Goal: Transaction & Acquisition: Purchase product/service

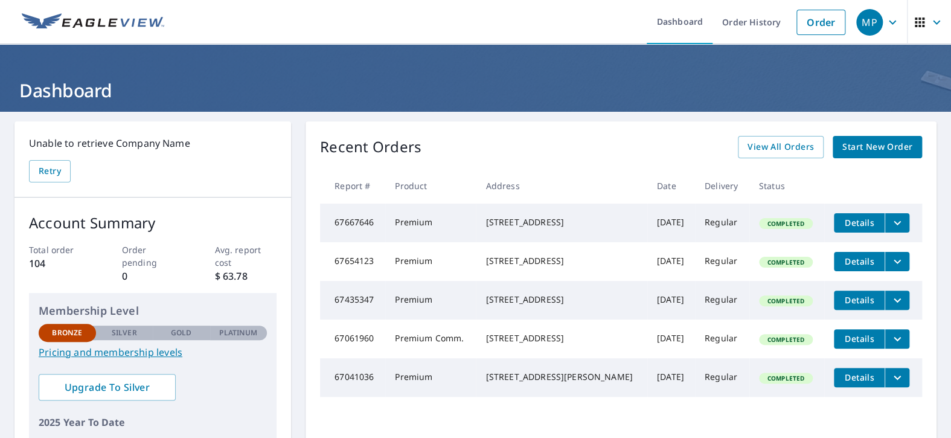
click at [861, 146] on span "Start New Order" at bounding box center [878, 147] width 70 height 15
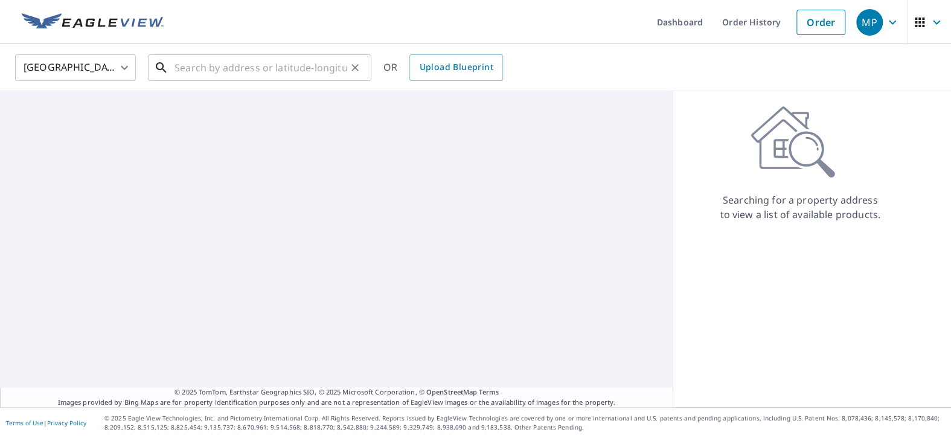
click at [234, 72] on input "text" at bounding box center [261, 68] width 172 height 34
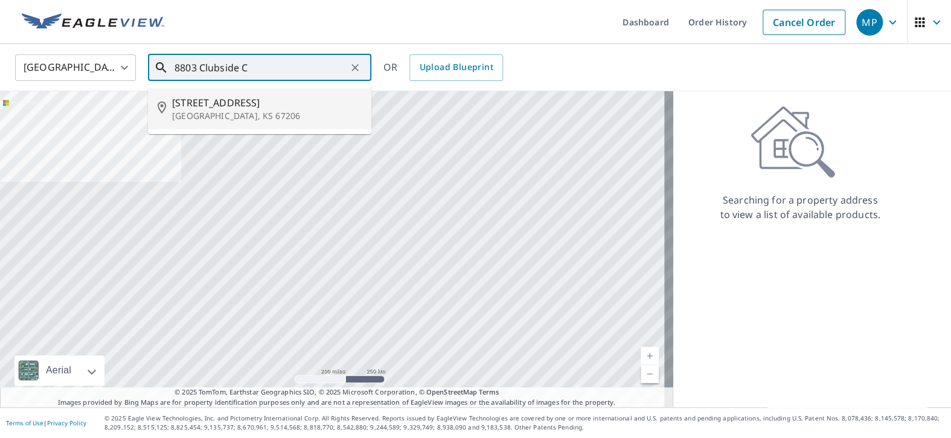
click at [228, 103] on span "[STREET_ADDRESS]" at bounding box center [267, 102] width 190 height 14
type input "[STREET_ADDRESS]"
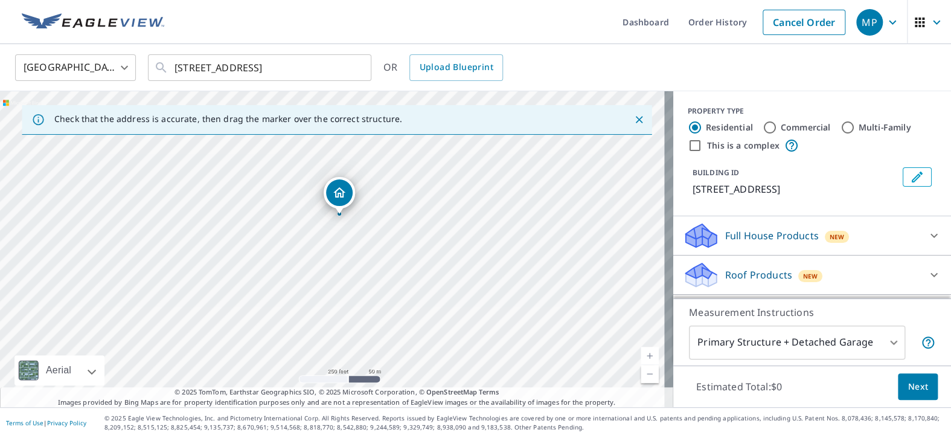
drag, startPoint x: 325, startPoint y: 276, endPoint x: 332, endPoint y: 326, distance: 50.0
click at [332, 326] on div "[STREET_ADDRESS]" at bounding box center [336, 249] width 673 height 316
drag, startPoint x: 321, startPoint y: 240, endPoint x: 329, endPoint y: 316, distance: 76.4
click at [329, 316] on div "[STREET_ADDRESS]" at bounding box center [336, 249] width 673 height 316
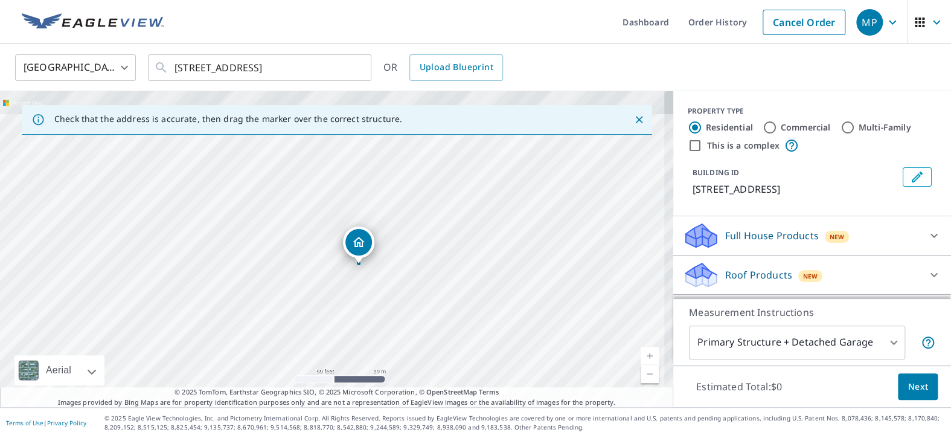
drag, startPoint x: 351, startPoint y: 239, endPoint x: 338, endPoint y: 328, distance: 89.8
click at [338, 328] on div "[STREET_ADDRESS]" at bounding box center [336, 249] width 673 height 316
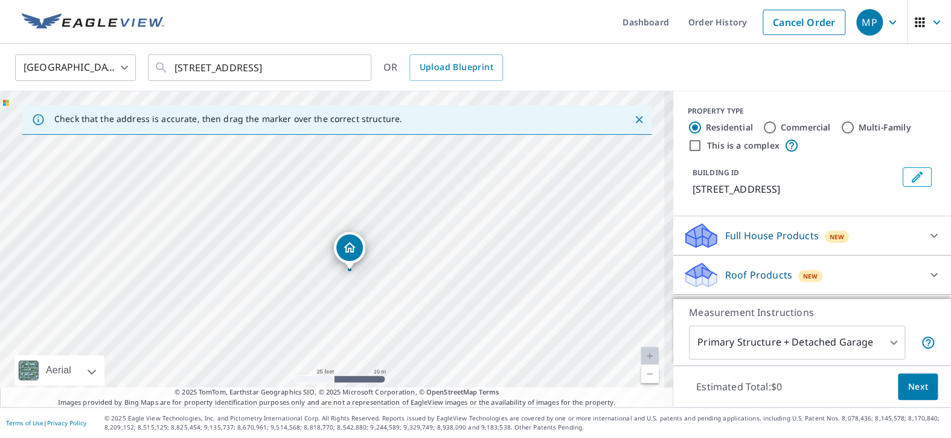
drag, startPoint x: 373, startPoint y: 280, endPoint x: 359, endPoint y: 324, distance: 46.2
click at [359, 324] on div "[STREET_ADDRESS]" at bounding box center [336, 249] width 673 height 316
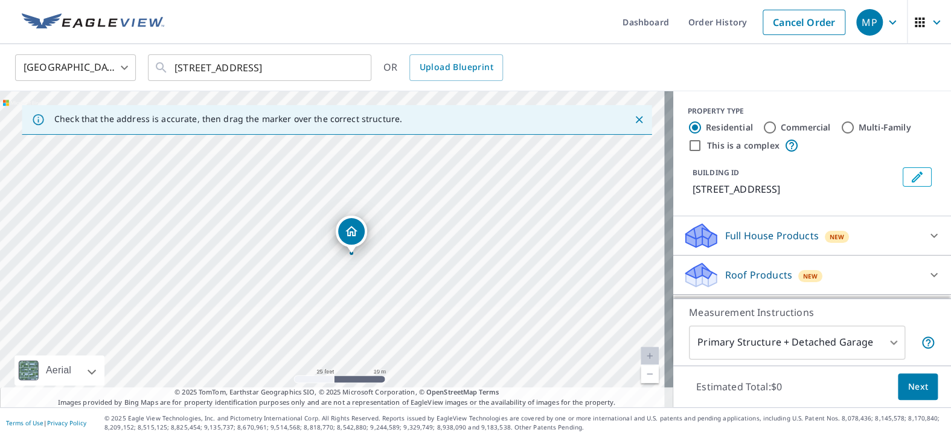
drag, startPoint x: 338, startPoint y: 271, endPoint x: 359, endPoint y: 277, distance: 22.4
click at [359, 277] on div "[STREET_ADDRESS]" at bounding box center [336, 249] width 673 height 316
click at [897, 265] on div "Roof Products New" at bounding box center [801, 275] width 237 height 28
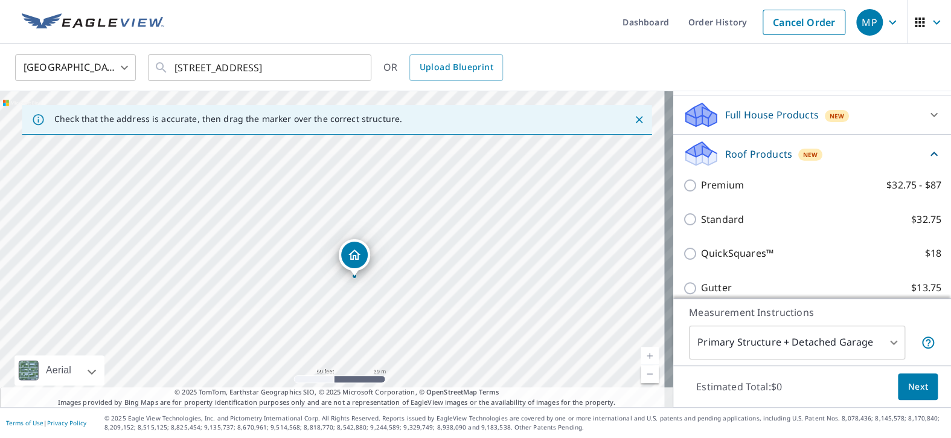
scroll to position [181, 0]
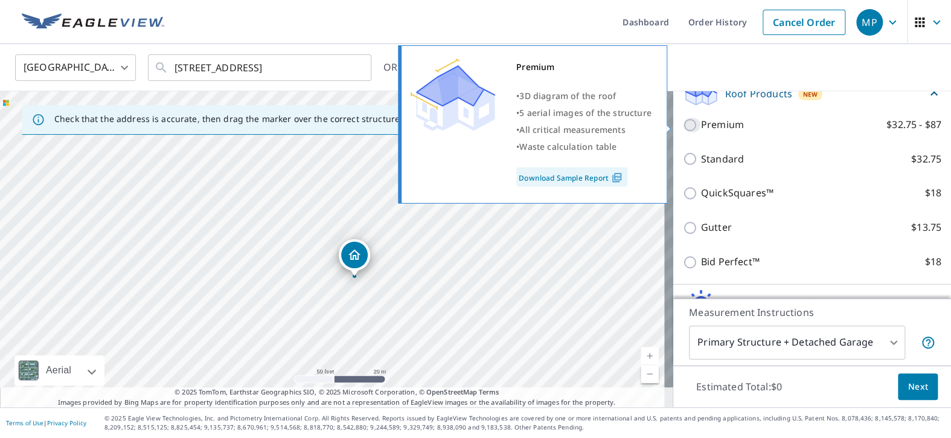
click at [683, 124] on input "Premium $32.75 - $87" at bounding box center [692, 125] width 18 height 14
checkbox input "true"
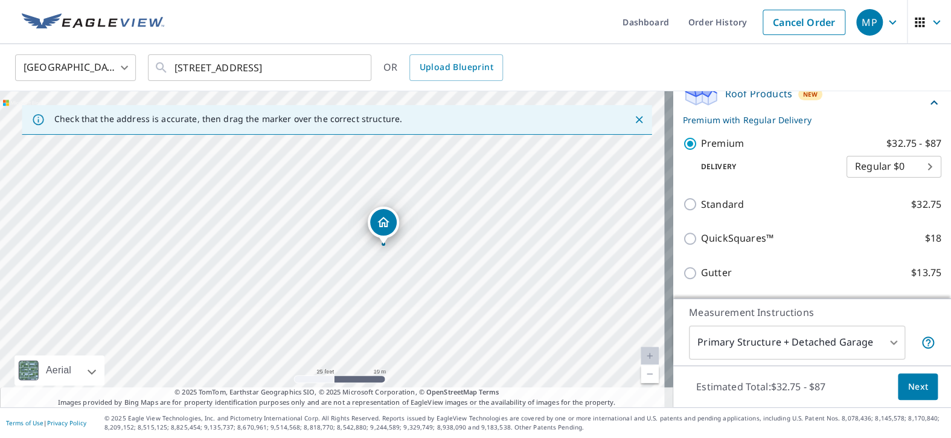
drag, startPoint x: 338, startPoint y: 259, endPoint x: 399, endPoint y: 266, distance: 60.8
click at [399, 266] on div "[STREET_ADDRESS]" at bounding box center [336, 249] width 673 height 316
drag, startPoint x: 380, startPoint y: 257, endPoint x: 398, endPoint y: 260, distance: 18.3
click at [398, 260] on div "[STREET_ADDRESS]" at bounding box center [336, 249] width 673 height 316
drag, startPoint x: 402, startPoint y: 243, endPoint x: 377, endPoint y: 197, distance: 52.7
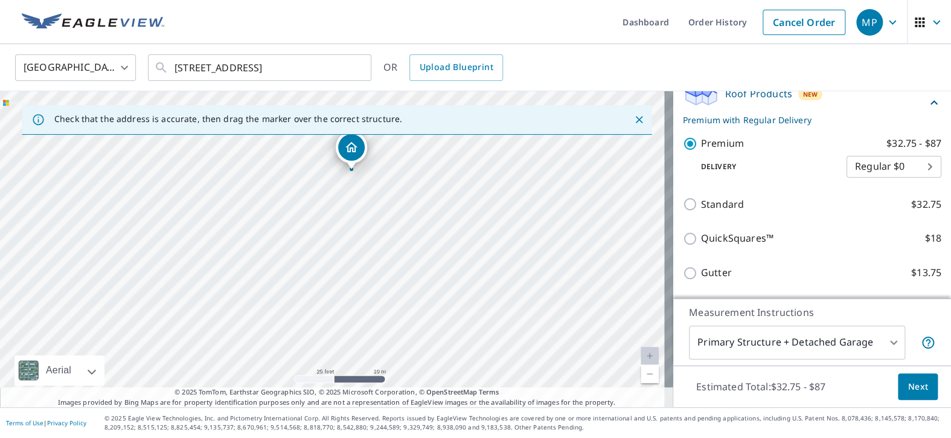
click at [377, 197] on div "[STREET_ADDRESS]" at bounding box center [336, 249] width 673 height 316
drag, startPoint x: 369, startPoint y: 199, endPoint x: 373, endPoint y: 278, distance: 79.2
click at [373, 278] on div "[STREET_ADDRESS]" at bounding box center [336, 249] width 673 height 316
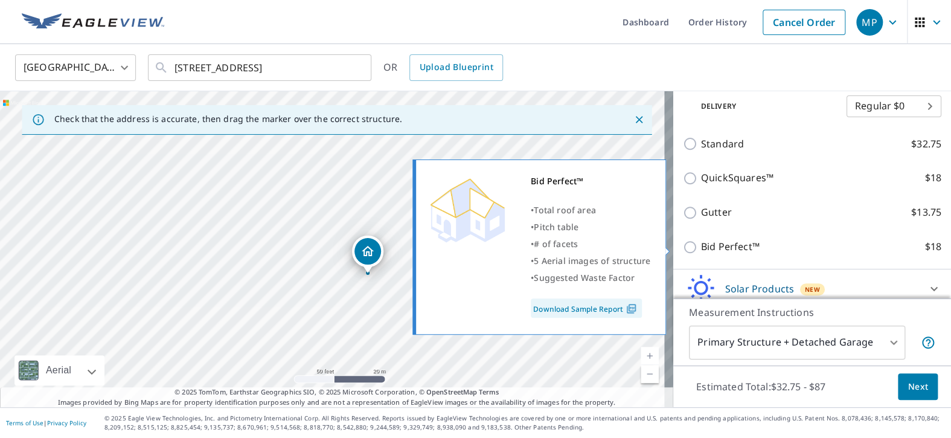
scroll to position [290, 0]
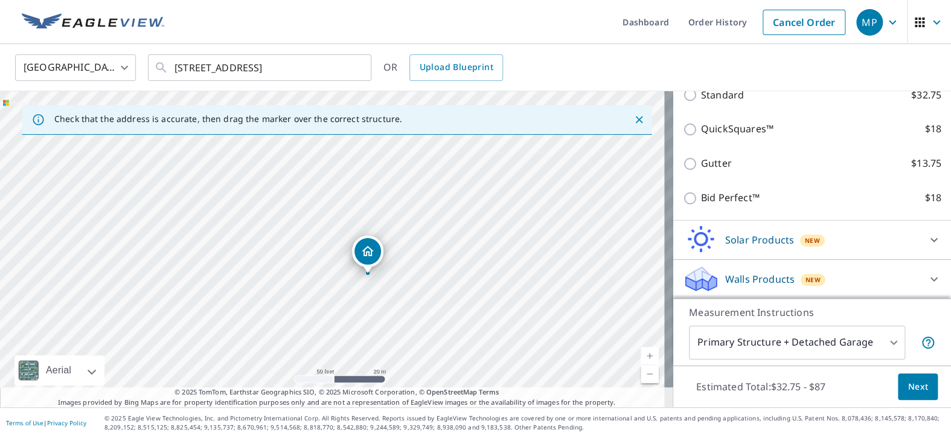
click at [879, 342] on body "MP MP Dashboard Order History Cancel Order MP [GEOGRAPHIC_DATA] [GEOGRAPHIC_DAT…" at bounding box center [475, 219] width 951 height 438
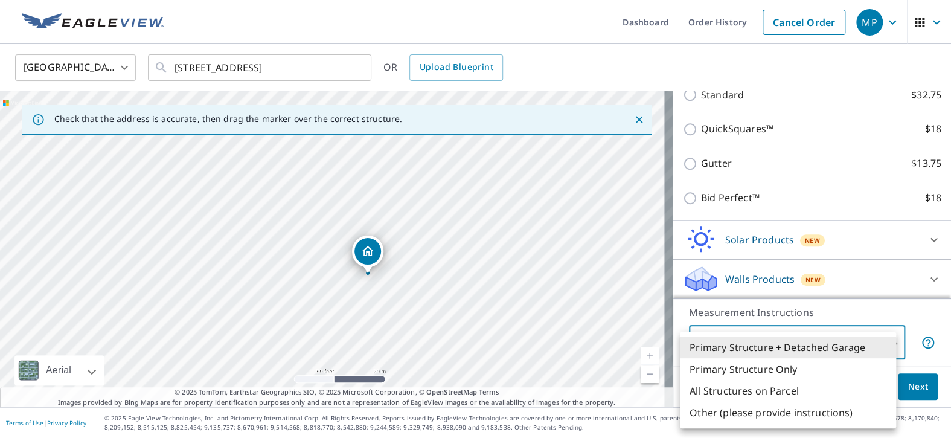
click at [758, 370] on li "Primary Structure Only" at bounding box center [788, 369] width 216 height 22
type input "2"
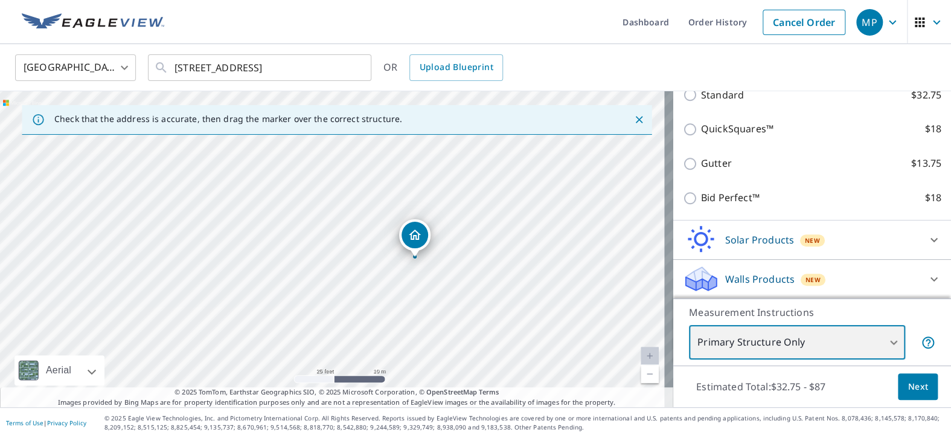
drag, startPoint x: 370, startPoint y: 229, endPoint x: 413, endPoint y: 265, distance: 55.4
click at [408, 263] on div "[STREET_ADDRESS]" at bounding box center [336, 249] width 673 height 316
drag, startPoint x: 475, startPoint y: 290, endPoint x: 425, endPoint y: 234, distance: 75.3
click at [425, 235] on div "[STREET_ADDRESS]" at bounding box center [336, 249] width 673 height 316
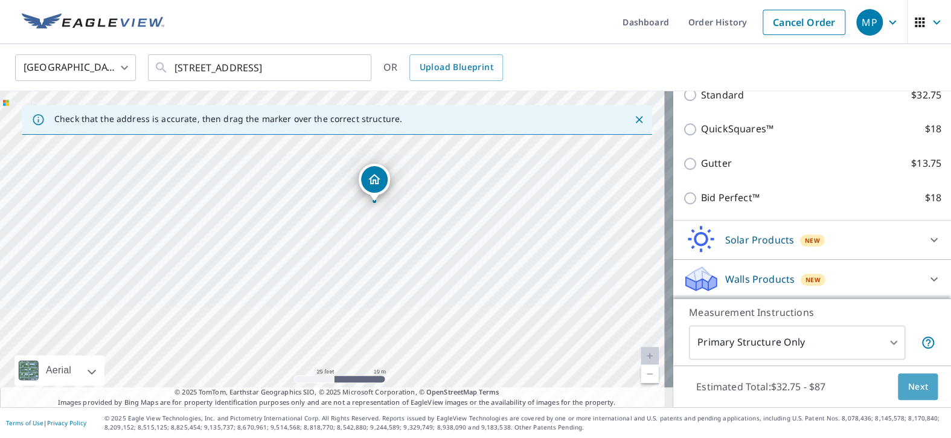
click at [913, 389] on span "Next" at bounding box center [918, 386] width 21 height 15
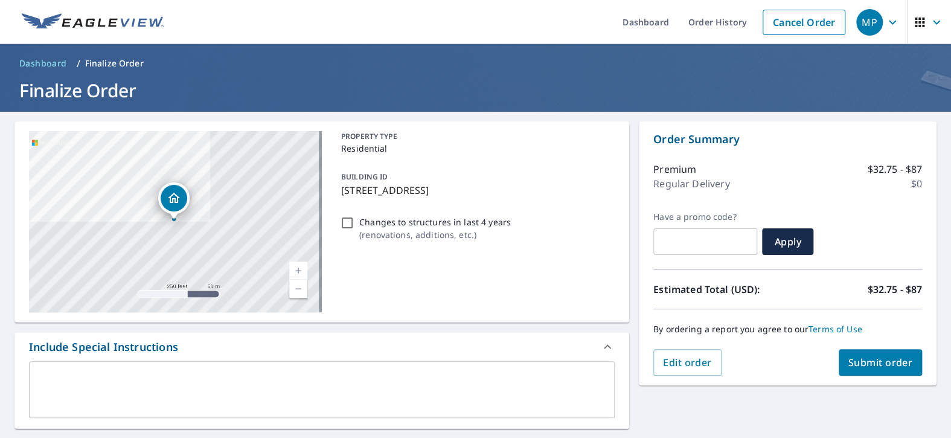
click at [531, 143] on p "Residential" at bounding box center [475, 148] width 269 height 13
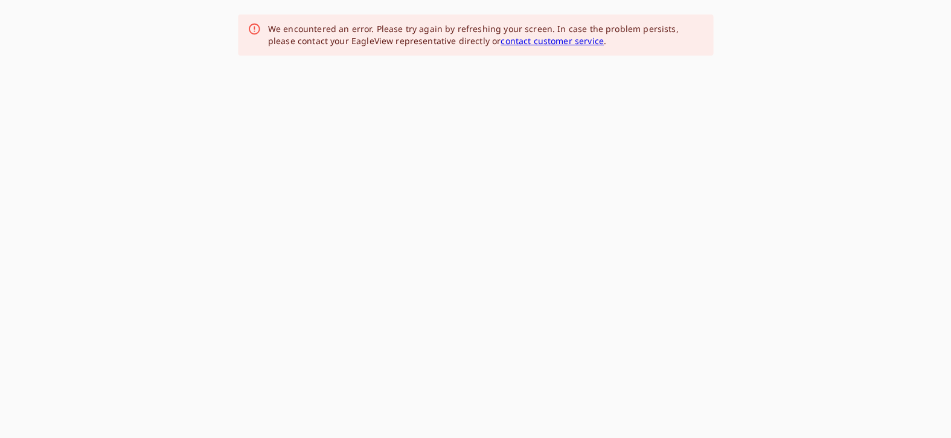
click at [531, 143] on div at bounding box center [475, 219] width 951 height 438
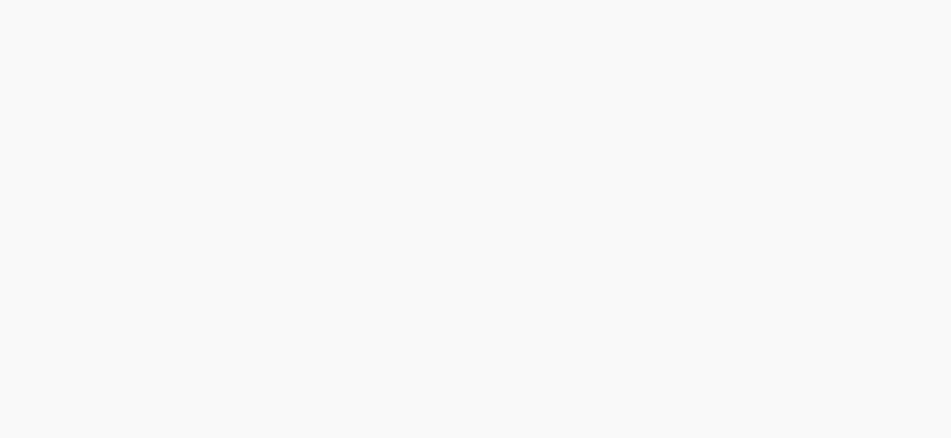
drag, startPoint x: 534, startPoint y: 139, endPoint x: 312, endPoint y: 53, distance: 237.9
click at [533, 138] on div at bounding box center [475, 219] width 951 height 438
click at [661, 293] on div at bounding box center [475, 219] width 951 height 438
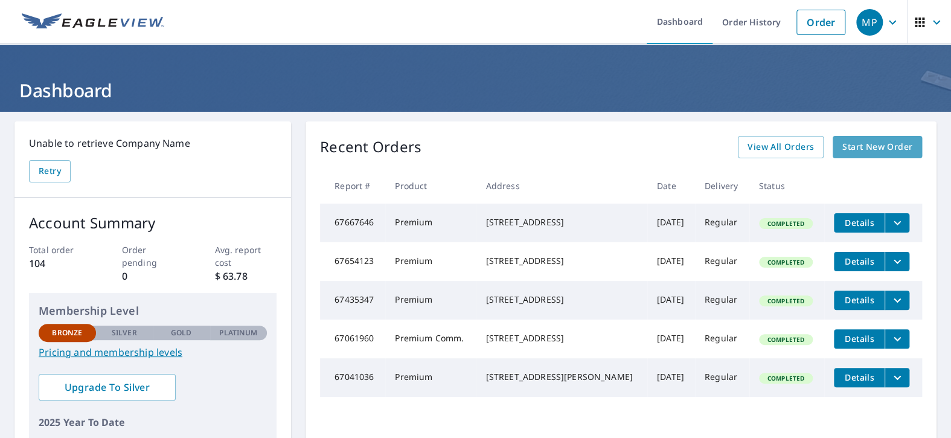
click at [869, 141] on span "Start New Order" at bounding box center [878, 147] width 70 height 15
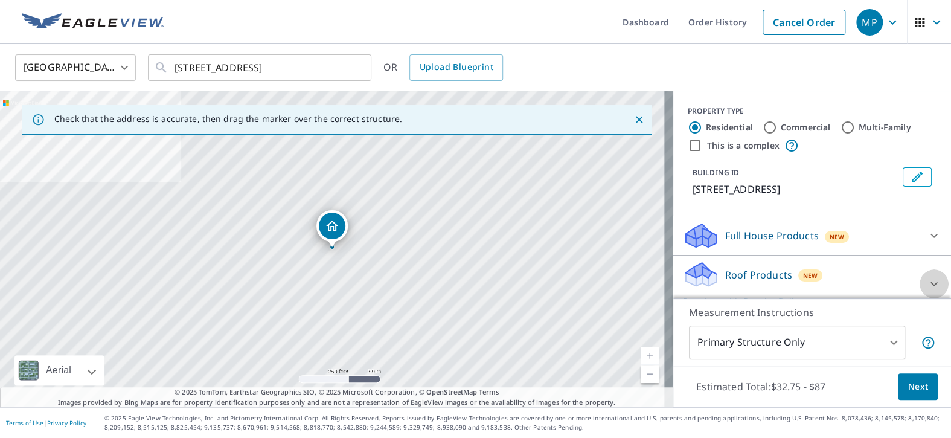
click at [927, 279] on icon at bounding box center [934, 284] width 14 height 14
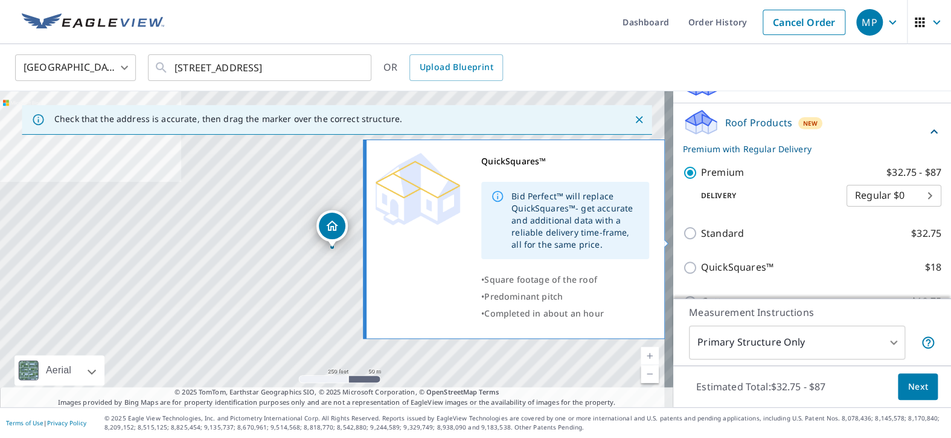
scroll to position [181, 0]
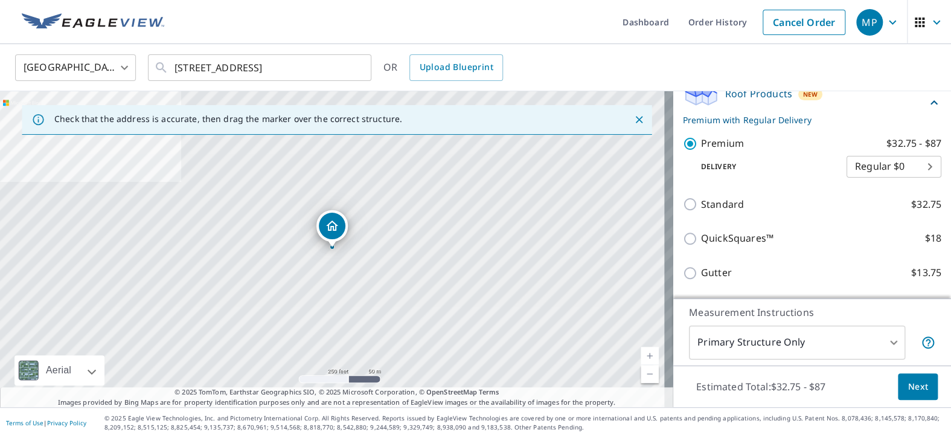
click at [913, 385] on span "Next" at bounding box center [918, 386] width 21 height 15
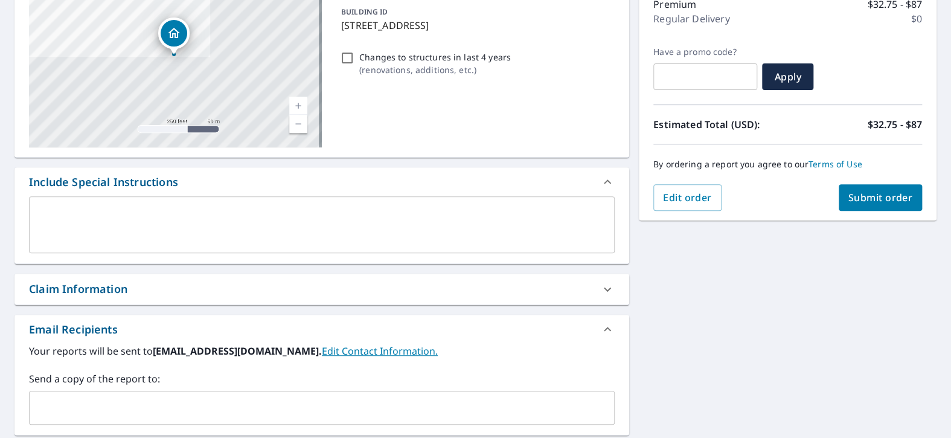
scroll to position [79, 0]
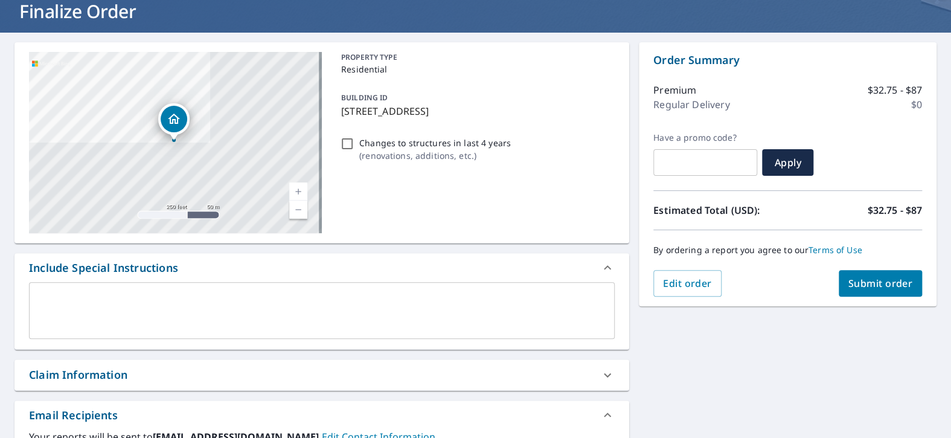
click at [876, 281] on span "Submit order" at bounding box center [881, 283] width 65 height 13
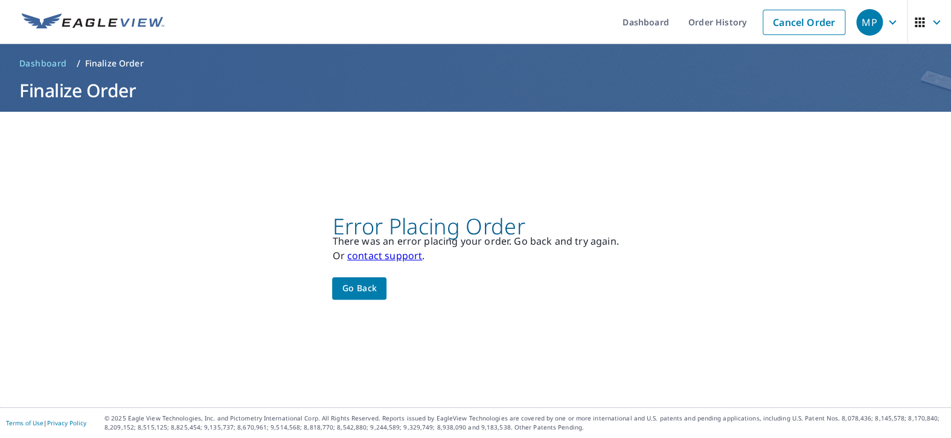
scroll to position [0, 0]
click at [374, 289] on button "Go back" at bounding box center [359, 288] width 54 height 22
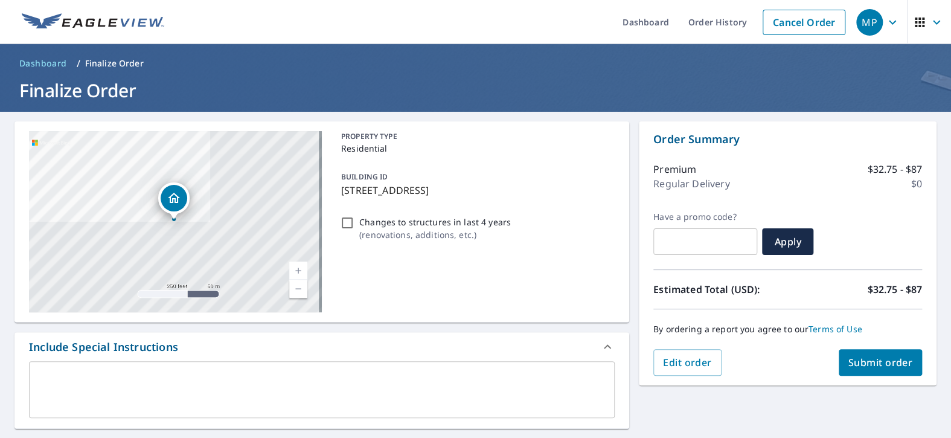
click at [871, 358] on span "Submit order" at bounding box center [881, 362] width 65 height 13
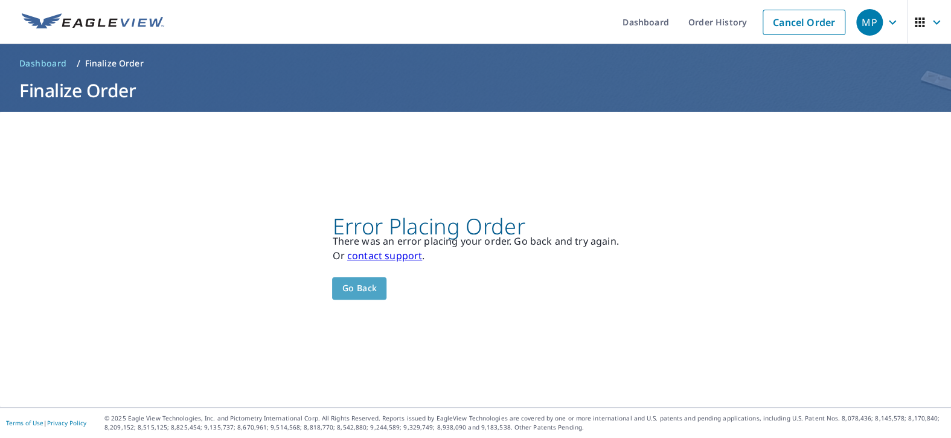
click at [353, 289] on span "Go back" at bounding box center [359, 288] width 35 height 15
